Goal: Task Accomplishment & Management: Complete application form

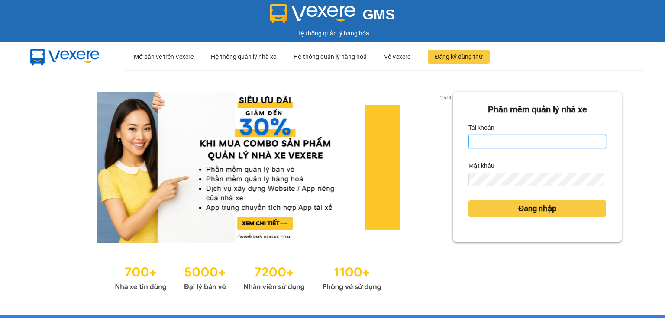
drag, startPoint x: 496, startPoint y: 141, endPoint x: 501, endPoint y: 148, distance: 9.4
click at [496, 141] on input "Tài khoản" at bounding box center [537, 142] width 138 height 14
type input "hang.nhuquynh"
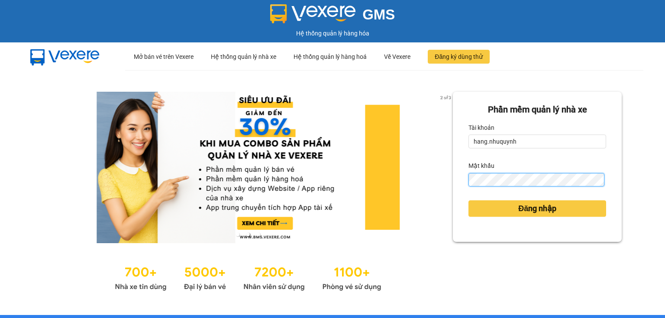
click at [468, 200] on button "Đăng nhập" at bounding box center [537, 208] width 138 height 16
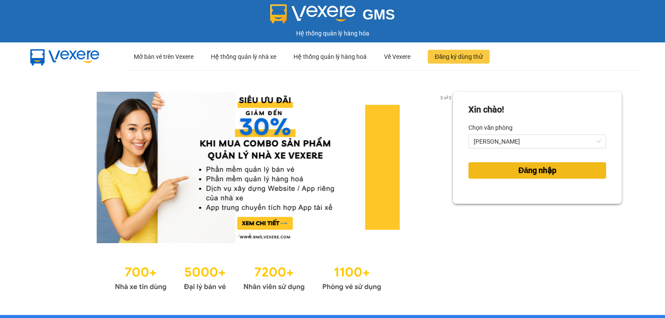
click at [518, 168] on span "Đăng nhập" at bounding box center [537, 170] width 38 height 12
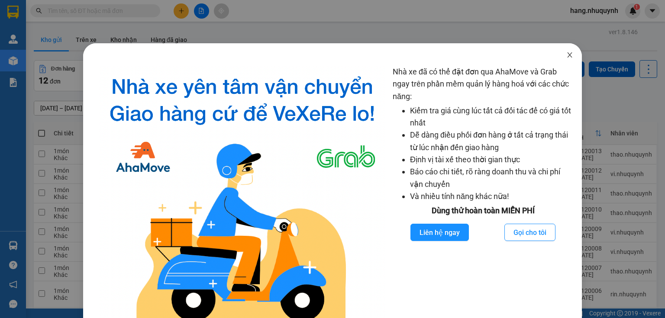
drag, startPoint x: 566, startPoint y: 53, endPoint x: 135, endPoint y: 32, distance: 431.2
click at [566, 53] on icon "close" at bounding box center [569, 55] width 7 height 7
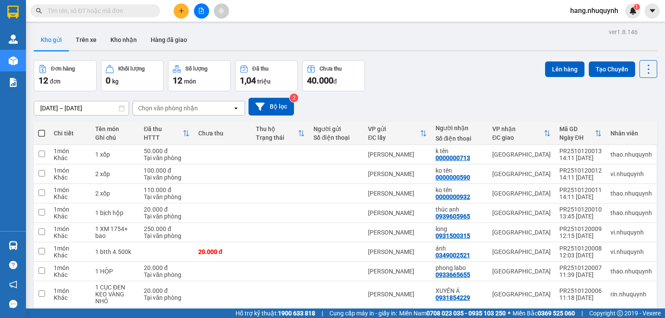
click at [105, 6] on input "text" at bounding box center [99, 11] width 102 height 10
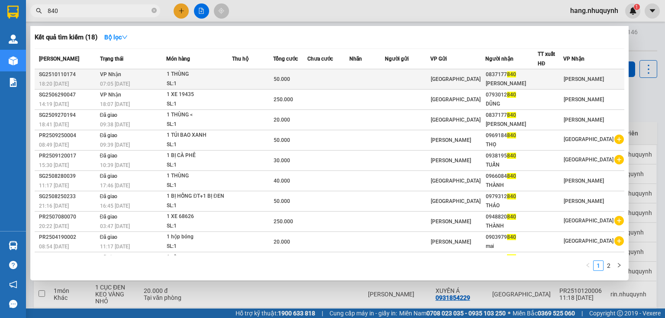
type input "840"
click at [162, 82] on div "07:05 - 12/10" at bounding box center [133, 84] width 66 height 10
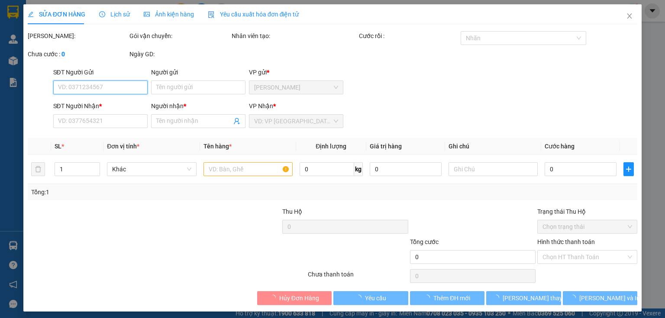
type input "0837177840"
type input "NGỌC VŨ"
type input "50.000"
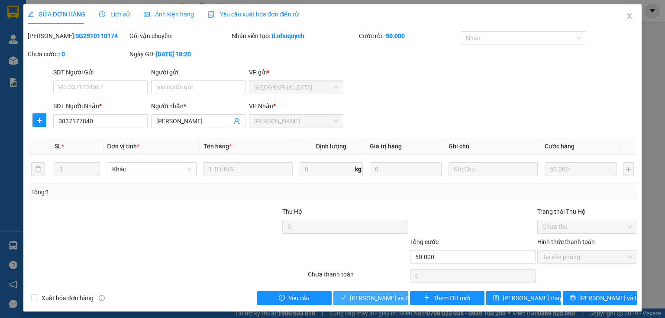
click at [369, 300] on span "Lưu và Giao hàng" at bounding box center [391, 298] width 83 height 10
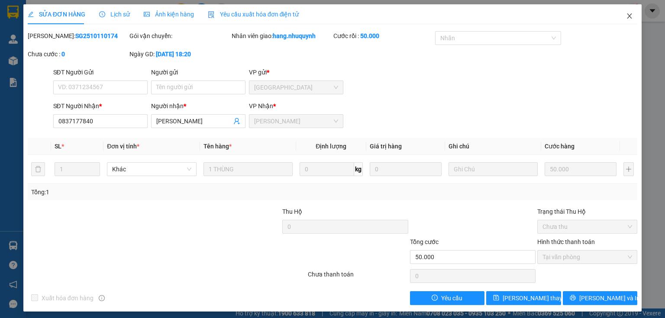
click at [626, 17] on icon "close" at bounding box center [629, 16] width 7 height 7
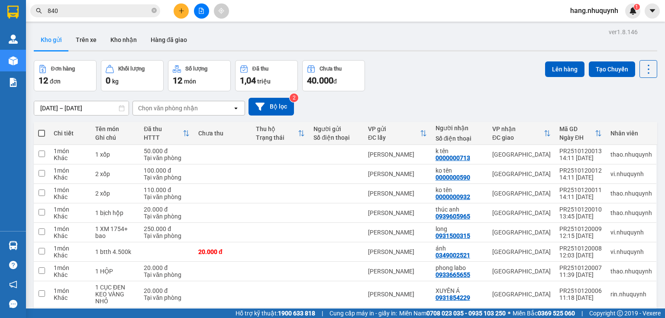
click at [180, 12] on icon "plus" at bounding box center [181, 11] width 6 height 6
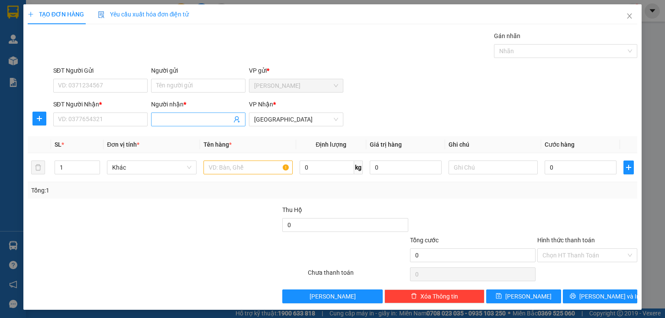
click at [189, 120] on input "Người nhận *" at bounding box center [193, 120] width 75 height 10
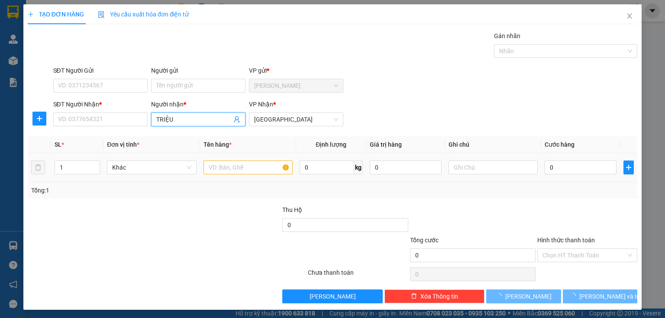
type input "TRIỆU"
click at [235, 169] on body "Kết quả tìm kiếm ( 18 ) Bộ lọc Mã ĐH Trạng thái Món hàng Thu hộ Tổng cước Chưa …" at bounding box center [332, 159] width 665 height 318
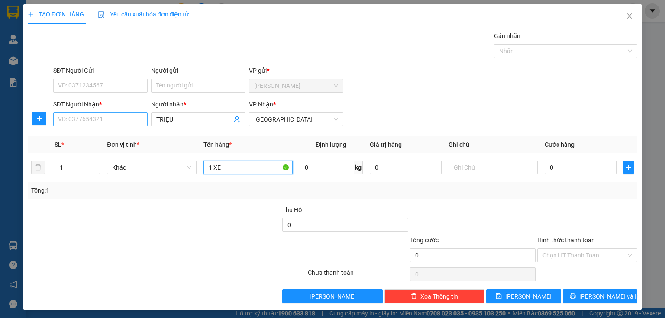
type input "1 XE"
click at [116, 123] on input "SĐT Người Nhận *" at bounding box center [100, 120] width 94 height 14
type input "0394367702"
click at [597, 170] on input "0" at bounding box center [581, 168] width 72 height 14
type input "2"
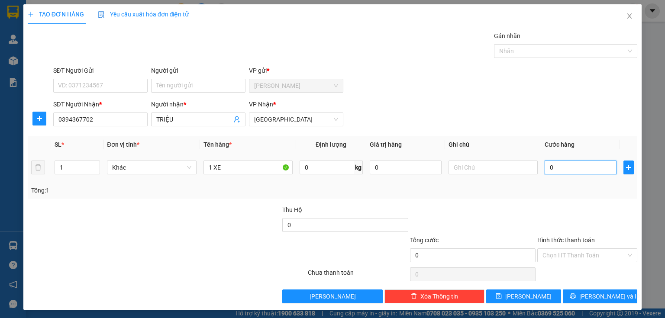
type input "2"
type input "25"
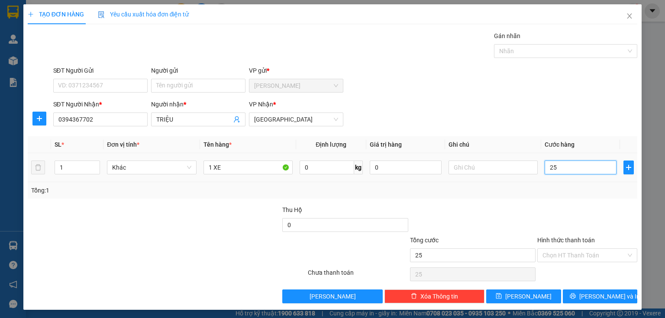
type input "250"
type input "2.500"
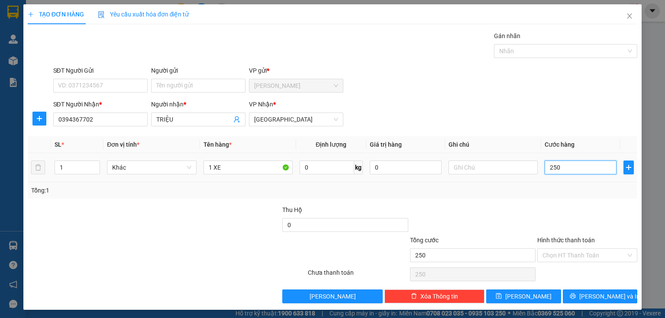
type input "2.500"
type input "25.000"
type input "250.000"
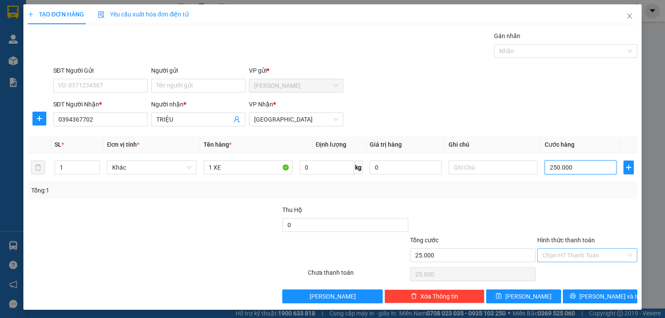
type input "250.000"
click at [237, 168] on input "1 XE" at bounding box center [247, 168] width 89 height 14
click at [230, 168] on input "1 XE" at bounding box center [247, 168] width 89 height 14
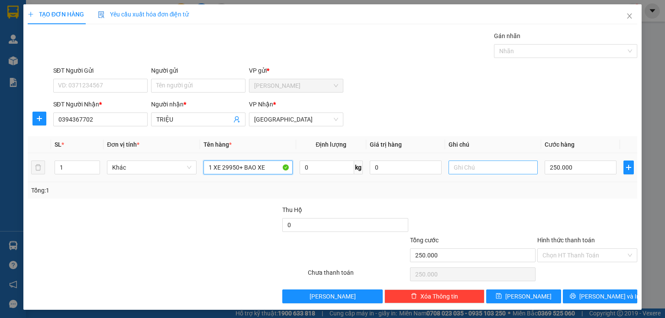
type input "1 XE 29950+ BAO XE"
click at [490, 174] on input "text" at bounding box center [492, 168] width 89 height 14
type input "0903754537"
click at [579, 258] on input "Hình thức thanh toán" at bounding box center [584, 255] width 84 height 13
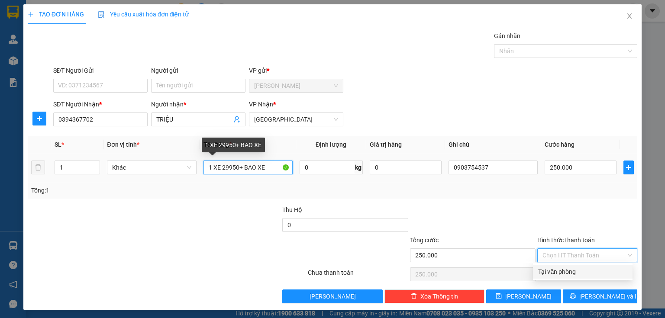
click at [264, 164] on input "1 XE 29950+ BAO XE" at bounding box center [247, 168] width 89 height 14
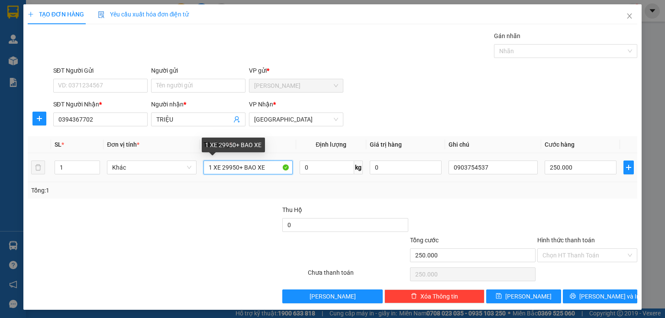
drag, startPoint x: 255, startPoint y: 167, endPoint x: 267, endPoint y: 168, distance: 11.3
click at [267, 168] on input "1 XE 29950+ BAO XE" at bounding box center [247, 168] width 89 height 14
type input "1 XE 29950+ BAO KỸ"
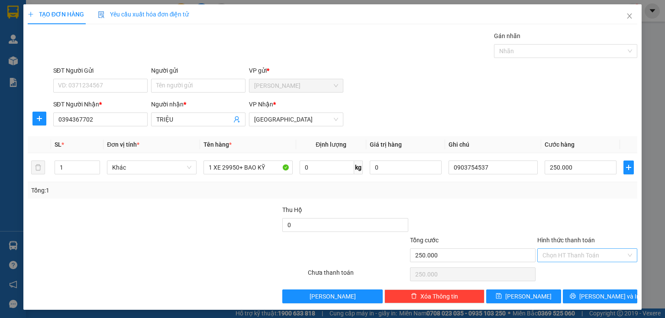
click at [578, 257] on input "Hình thức thanh toán" at bounding box center [584, 255] width 84 height 13
click at [575, 274] on div "Tại văn phòng" at bounding box center [582, 272] width 89 height 10
type input "0"
click at [587, 295] on button "Lưu và In" at bounding box center [600, 297] width 75 height 14
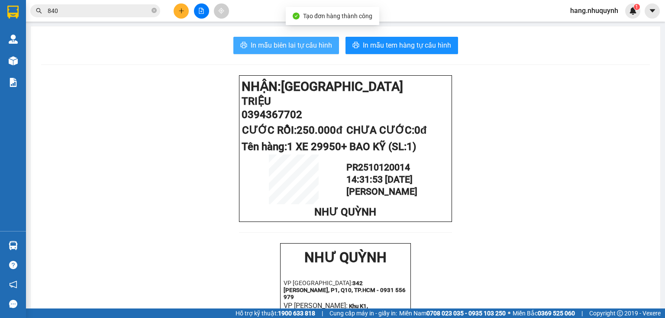
click at [297, 45] on span "In mẫu biên lai tự cấu hình" at bounding box center [291, 45] width 81 height 11
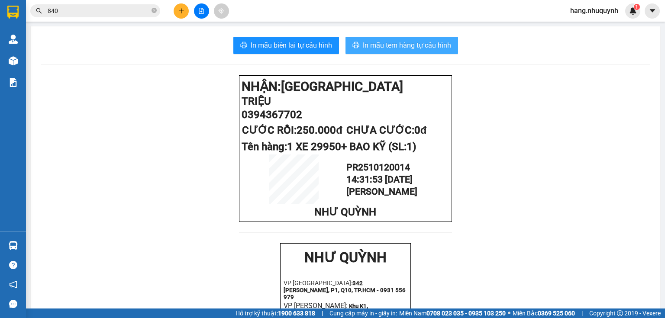
click at [407, 47] on span "In mẫu tem hàng tự cấu hình" at bounding box center [407, 45] width 88 height 11
click at [106, 9] on input "840" at bounding box center [99, 11] width 102 height 10
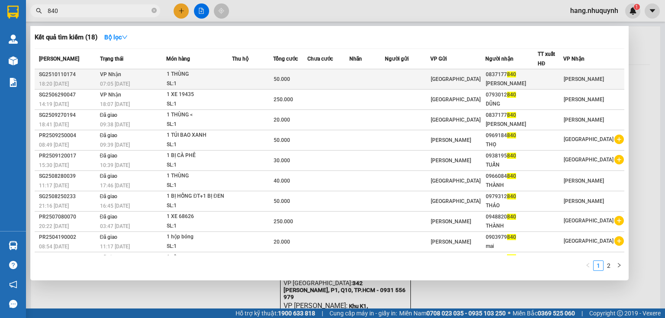
click at [332, 81] on td at bounding box center [328, 79] width 42 height 20
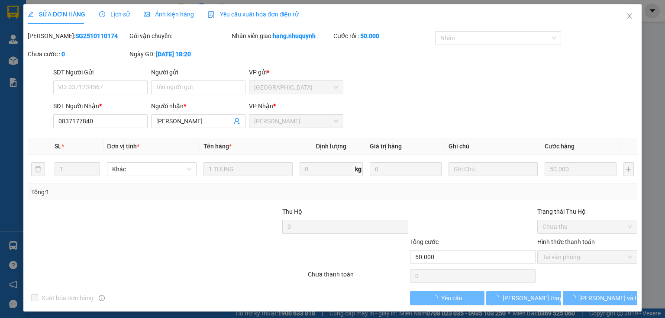
type input "0837177840"
type input "NGỌC VŨ"
type input "50.000"
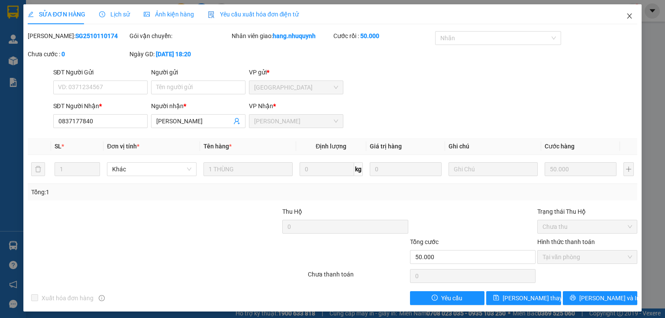
click at [626, 16] on icon "close" at bounding box center [629, 16] width 7 height 7
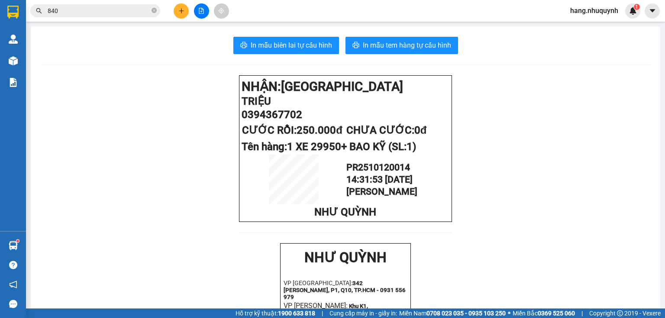
click at [180, 12] on icon "plus" at bounding box center [181, 11] width 6 height 6
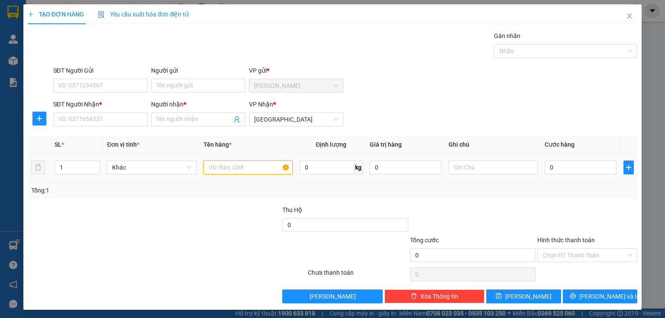
click at [239, 164] on input "text" at bounding box center [247, 168] width 89 height 14
type input "1 THÙNG"
click at [552, 165] on input "0" at bounding box center [581, 168] width 72 height 14
type input "5"
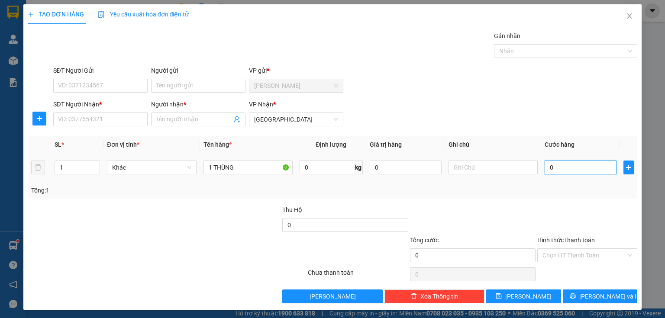
type input "5"
type input "50"
type input "500"
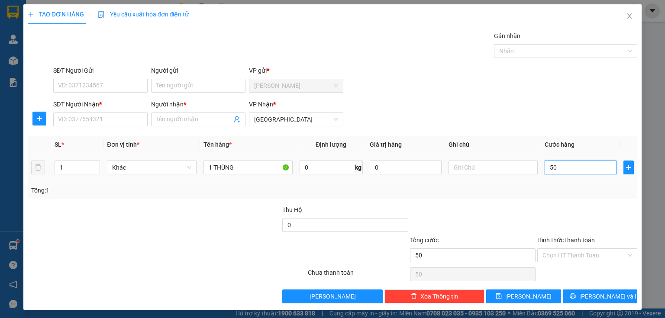
type input "500"
type input "5.000"
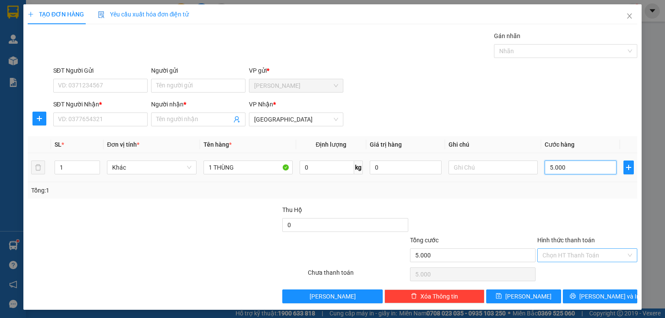
type input "50.000"
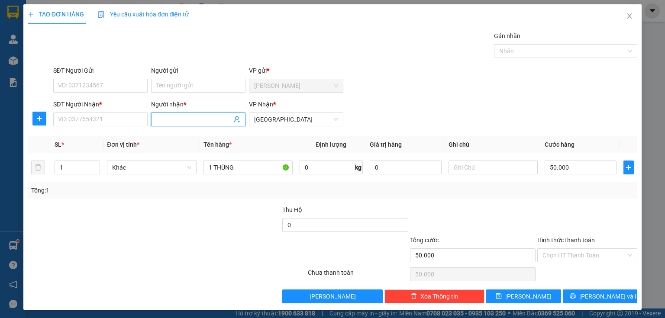
click at [200, 121] on input "Người nhận *" at bounding box center [193, 120] width 75 height 10
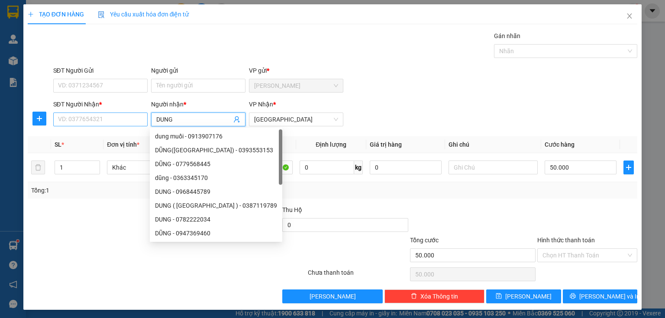
type input "DUNG"
click at [69, 116] on input "SĐT Người Nhận *" at bounding box center [100, 120] width 94 height 14
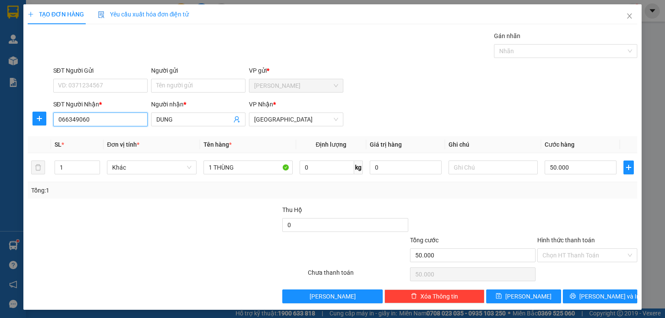
click at [61, 119] on input "066349060" at bounding box center [100, 120] width 94 height 14
type input "0366349060"
click at [580, 252] on input "Hình thức thanh toán" at bounding box center [584, 255] width 84 height 13
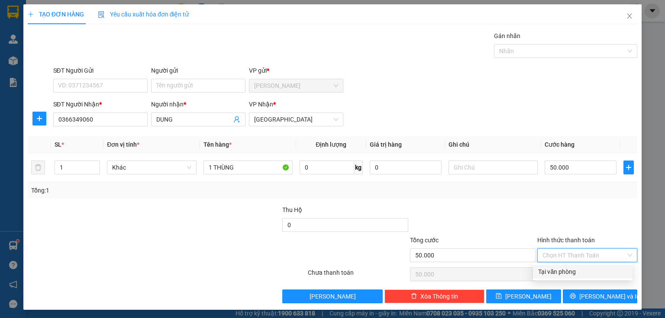
drag, startPoint x: 575, startPoint y: 272, endPoint x: 579, endPoint y: 280, distance: 9.5
click at [577, 274] on div "Tại văn phòng" at bounding box center [582, 272] width 89 height 10
type input "0"
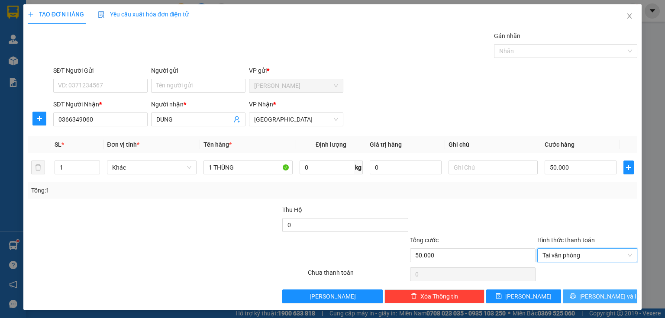
click at [576, 293] on icon "printer" at bounding box center [573, 296] width 6 height 6
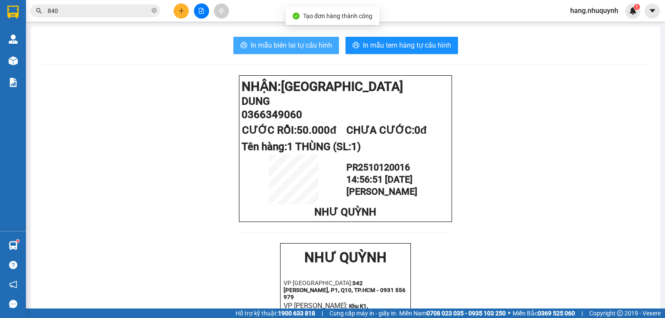
click at [280, 43] on span "In mẫu biên lai tự cấu hình" at bounding box center [291, 45] width 81 height 11
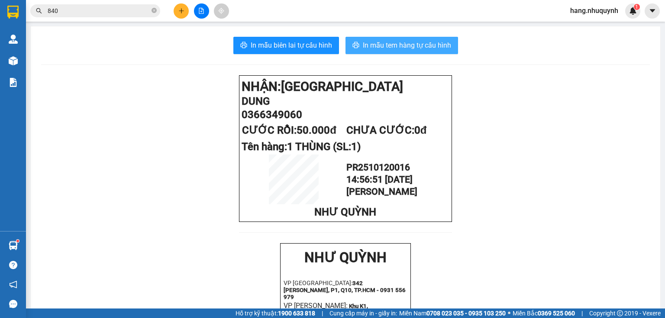
click at [413, 50] on span "In mẫu tem hàng tự cấu hình" at bounding box center [407, 45] width 88 height 11
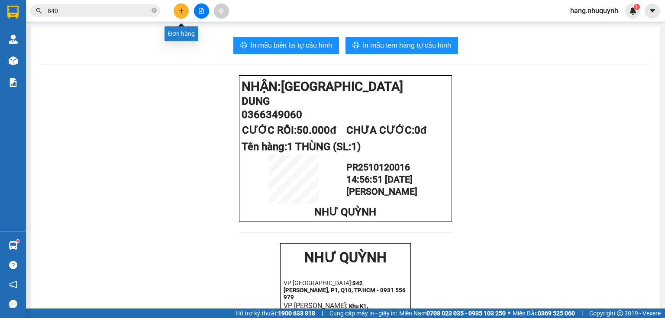
click at [180, 11] on icon "plus" at bounding box center [181, 11] width 6 height 6
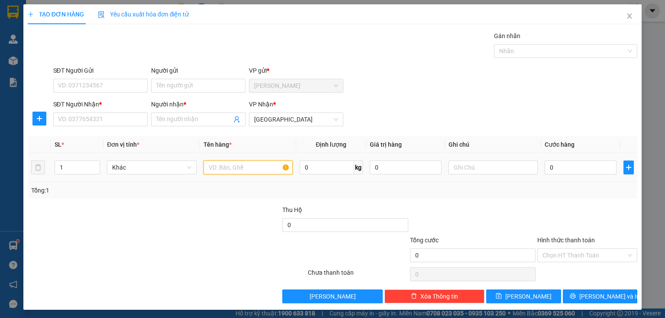
click at [226, 167] on input "text" at bounding box center [247, 168] width 89 height 14
type input "1 THÙNG"
click at [189, 121] on input "Người nhận *" at bounding box center [193, 120] width 75 height 10
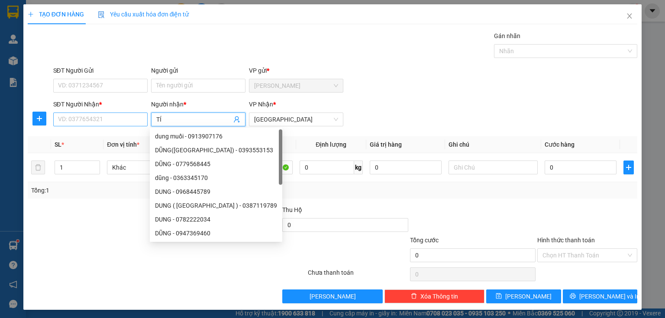
type input "TÍ"
click at [70, 119] on input "SĐT Người Nhận *" at bounding box center [100, 120] width 94 height 14
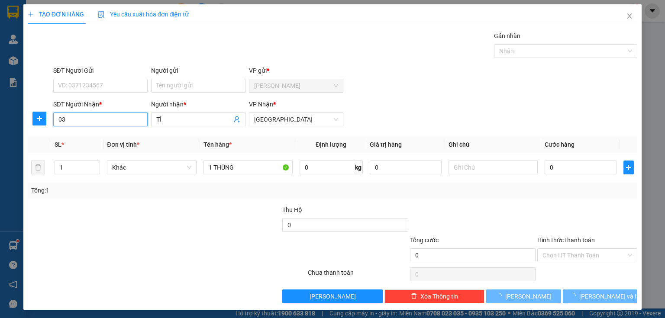
type input "0"
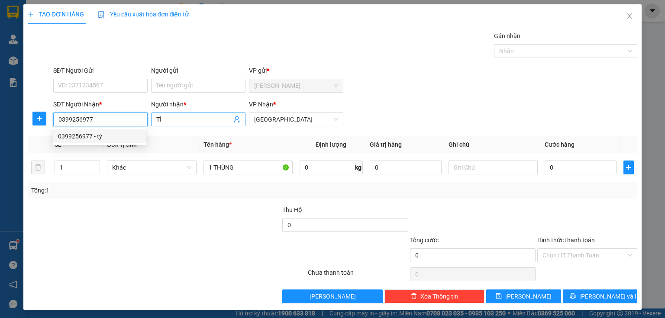
type input "0399256977"
drag, startPoint x: 158, startPoint y: 118, endPoint x: 168, endPoint y: 122, distance: 11.5
click at [168, 122] on input "TÍ" at bounding box center [193, 120] width 75 height 10
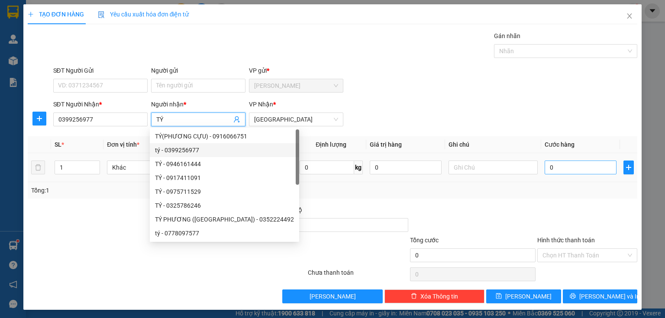
type input "TÝ"
click at [552, 168] on input "0" at bounding box center [581, 168] width 72 height 14
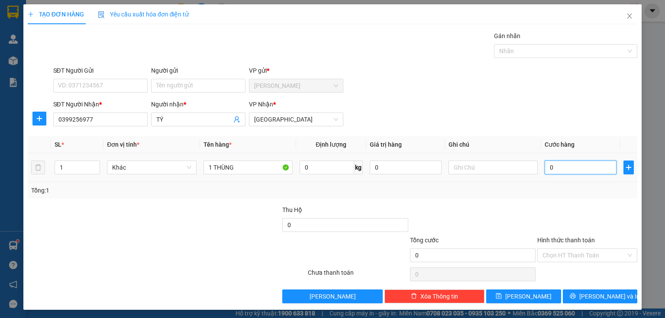
type input "4"
type input "40"
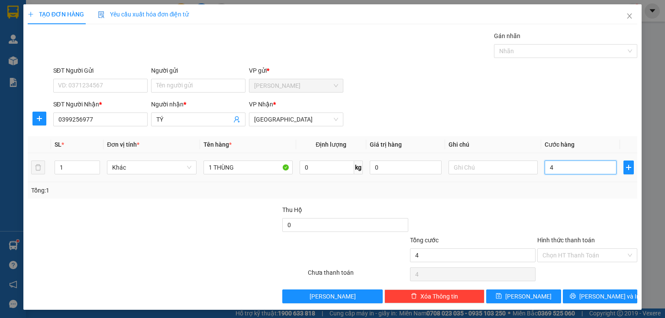
type input "40"
type input "400"
type input "4.000"
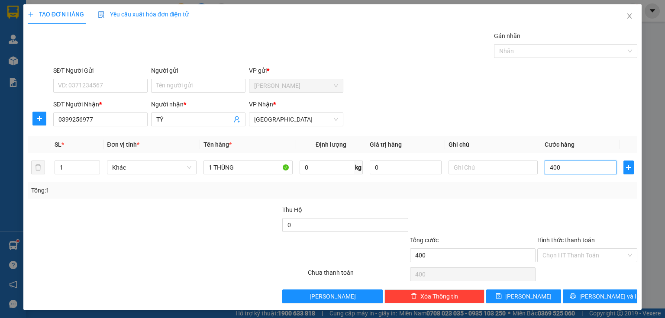
type input "4.000"
type input "40.000"
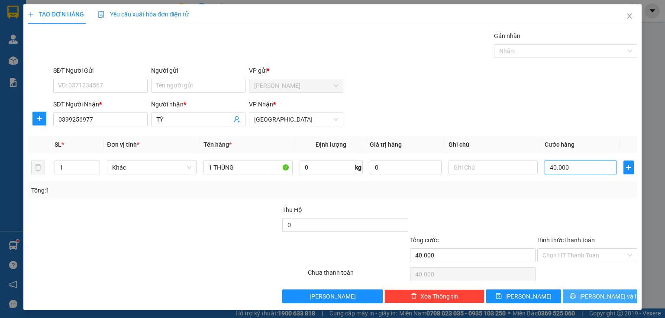
type input "40.000"
click at [575, 297] on icon "printer" at bounding box center [573, 296] width 6 height 6
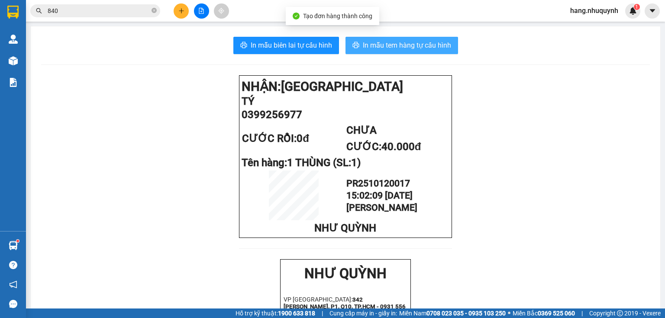
drag, startPoint x: 412, startPoint y: 51, endPoint x: 417, endPoint y: 46, distance: 7.3
click at [412, 51] on button "In mẫu tem hàng tự cấu hình" at bounding box center [401, 45] width 113 height 17
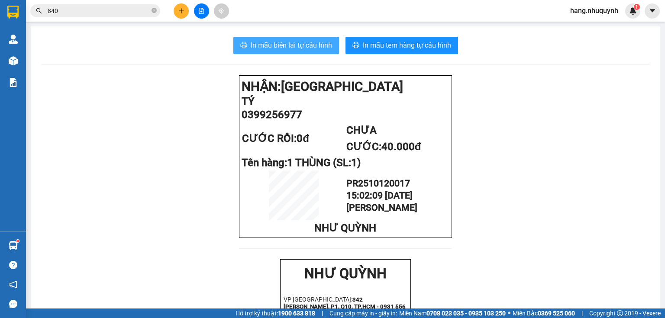
click at [263, 39] on button "In mẫu biên lai tự cấu hình" at bounding box center [286, 45] width 106 height 17
